Goal: Task Accomplishment & Management: Manage account settings

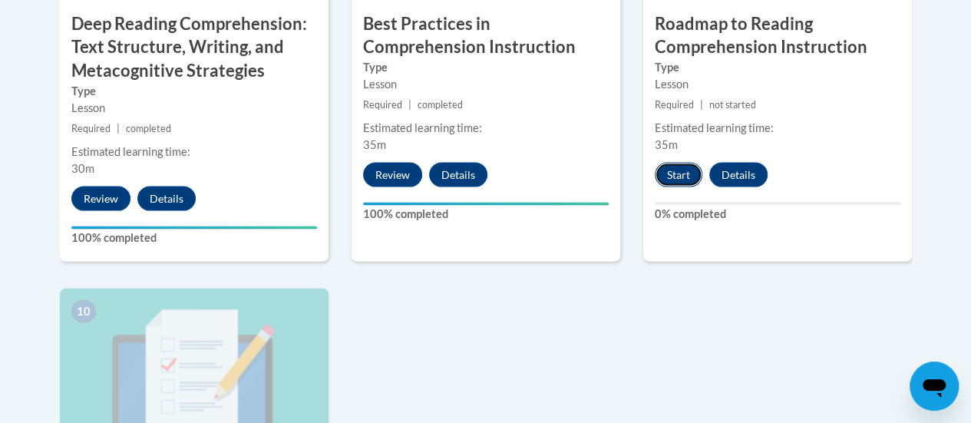
click at [680, 174] on button "Start" at bounding box center [679, 175] width 48 height 25
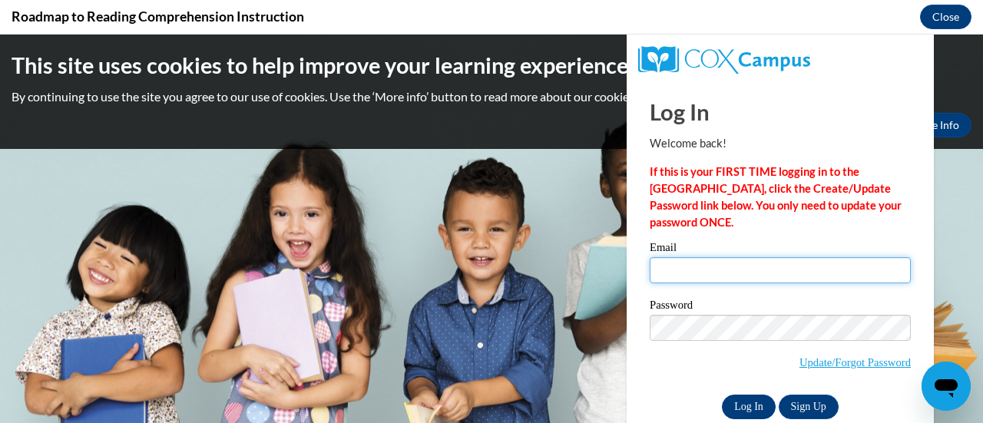
type input "[PERSON_NAME][EMAIL_ADDRESS][DOMAIN_NAME]"
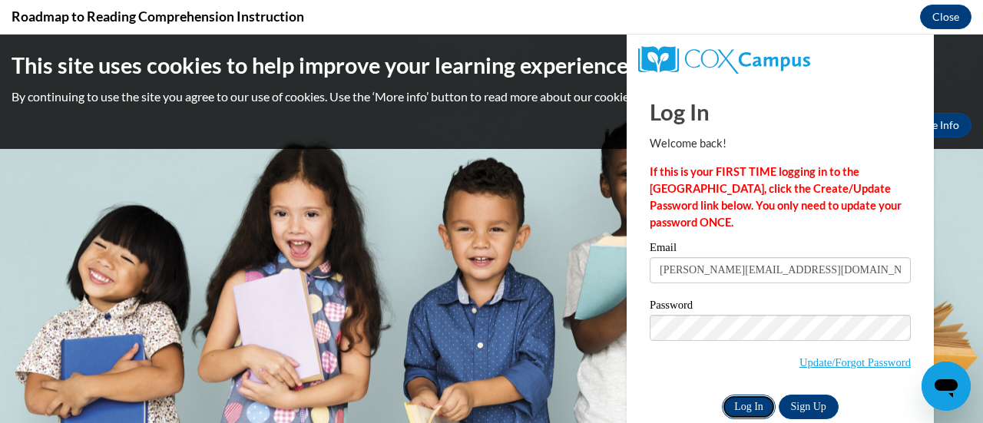
click at [736, 402] on input "Log In" at bounding box center [749, 407] width 54 height 25
